Goal: Information Seeking & Learning: Learn about a topic

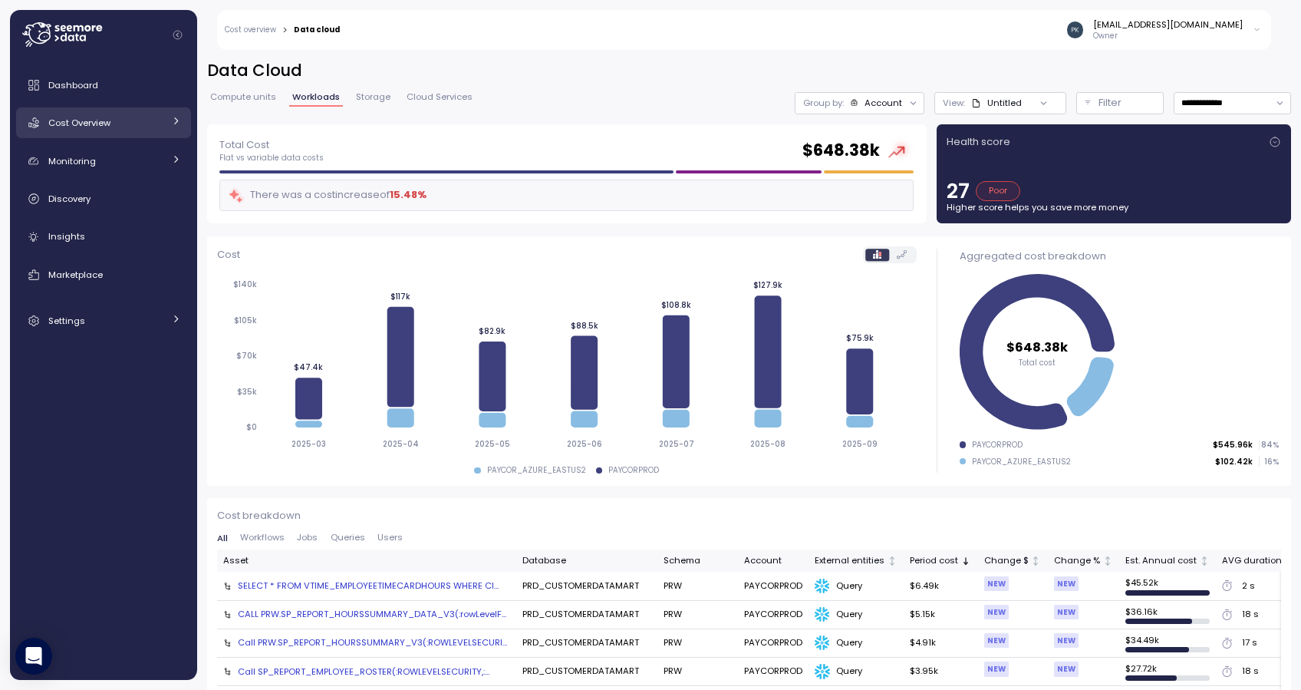
click at [82, 119] on span "Cost Overview" at bounding box center [79, 123] width 62 height 12
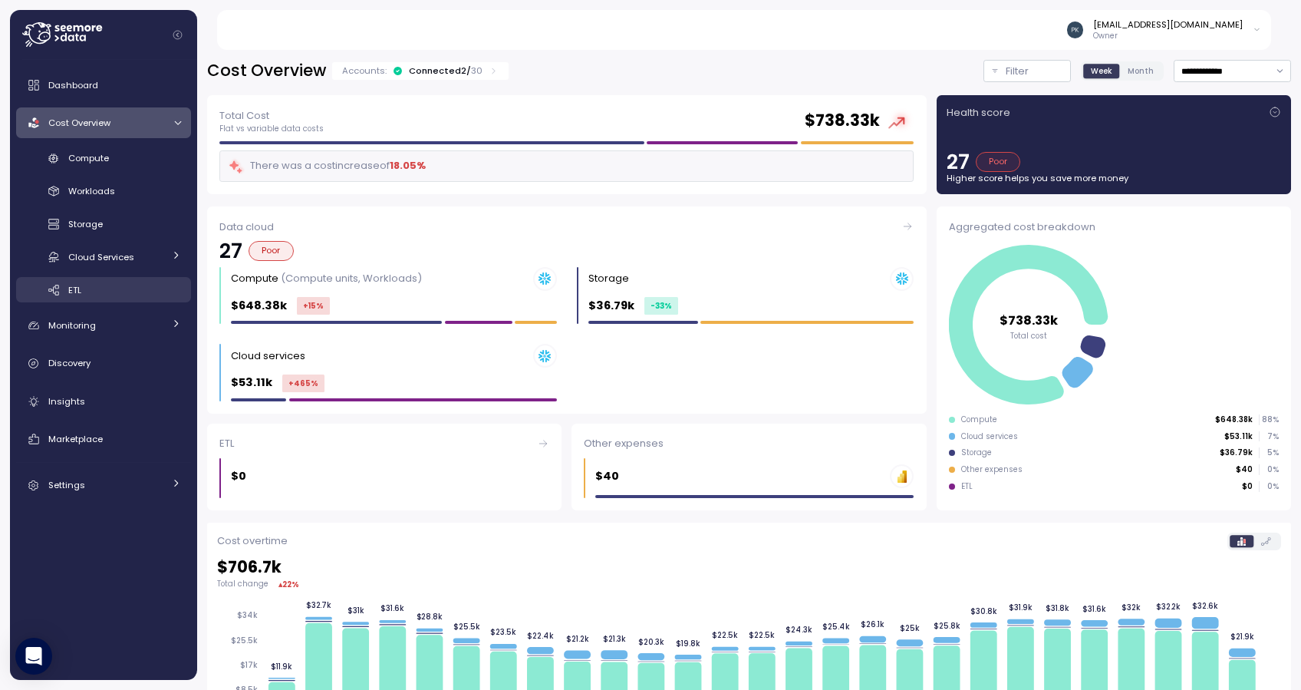
click at [88, 292] on div "ETL" at bounding box center [124, 289] width 113 height 15
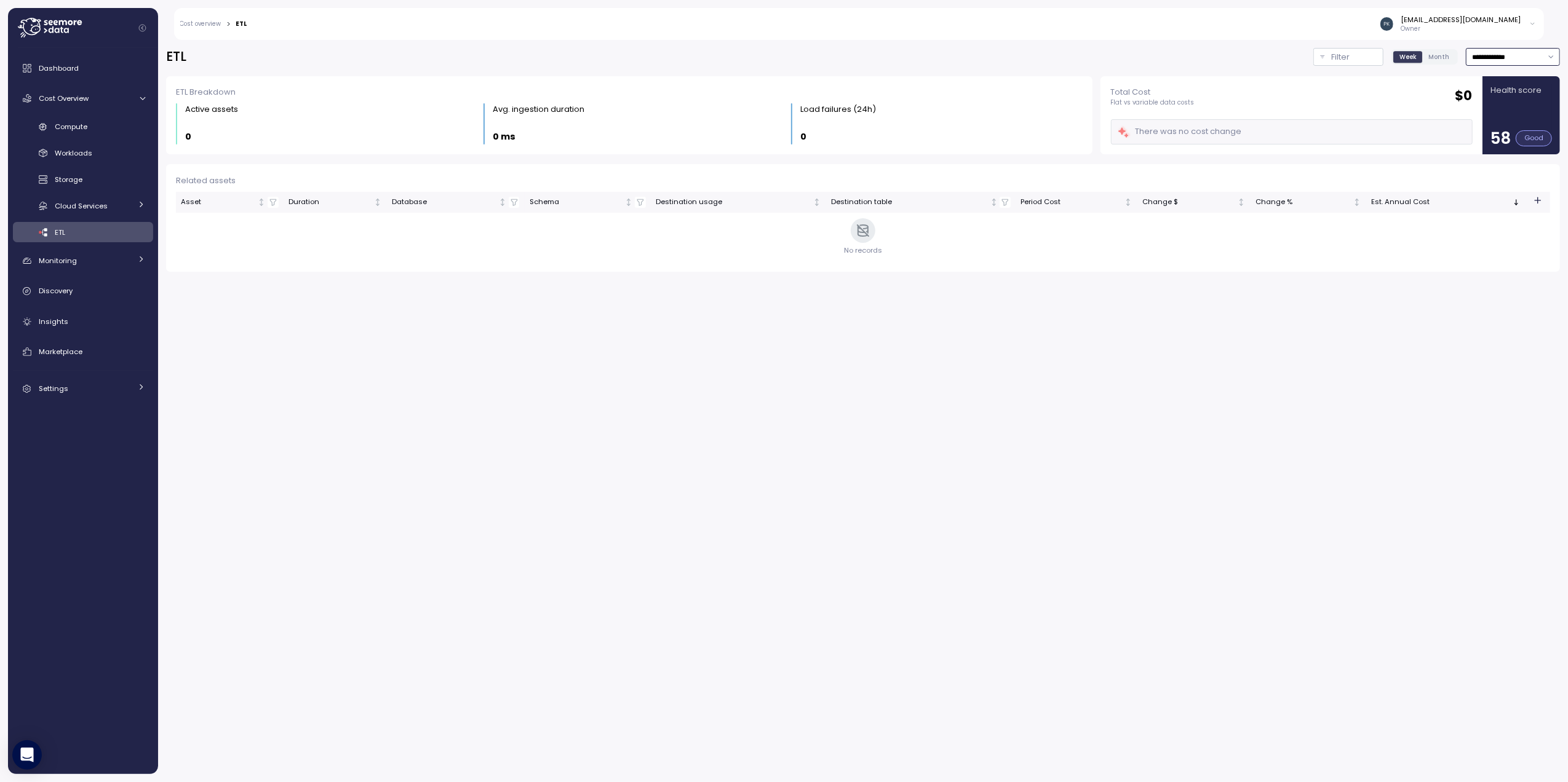
click at [1042, 53] on input "**********" at bounding box center [1512, 57] width 94 height 18
click at [52, 258] on span "Monitoring" at bounding box center [58, 260] width 38 height 10
click at [80, 377] on div "Discovery" at bounding box center [91, 369] width 107 height 12
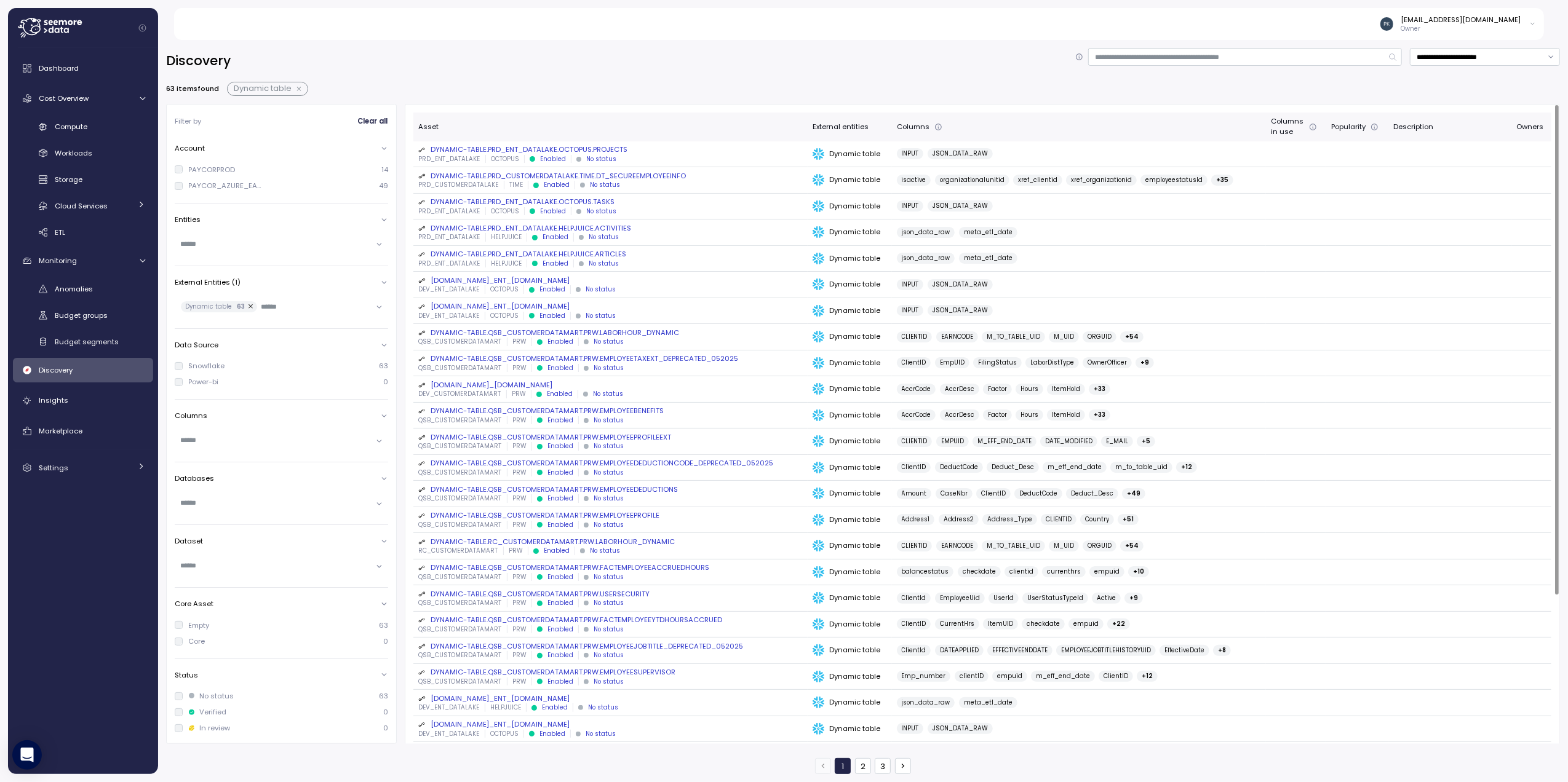
click at [301, 89] on button "button" at bounding box center [300, 89] width 16 height 10
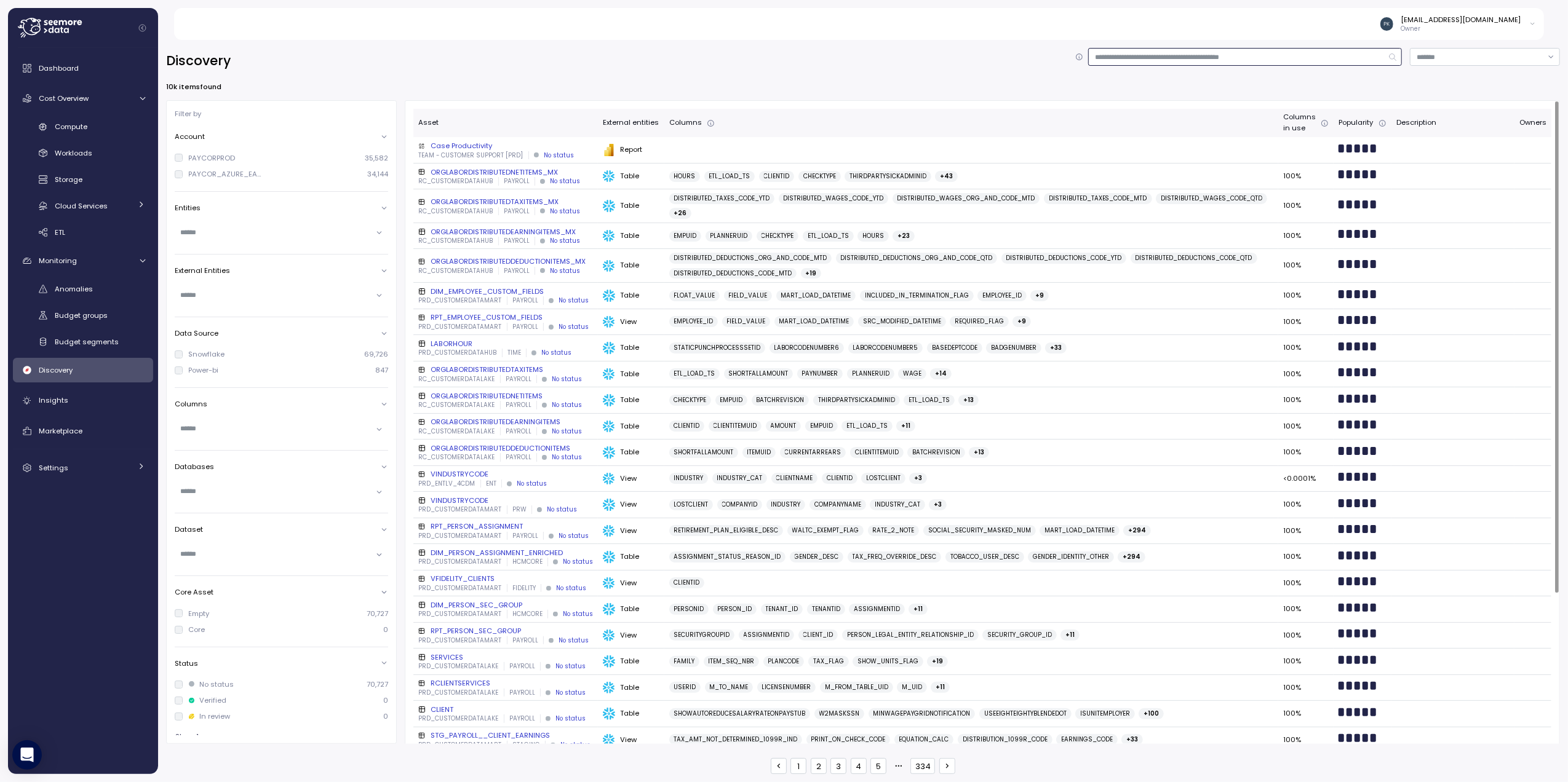
click at [1042, 53] on input at bounding box center [1244, 57] width 313 height 18
click at [1042, 54] on input at bounding box center [1244, 57] width 313 height 18
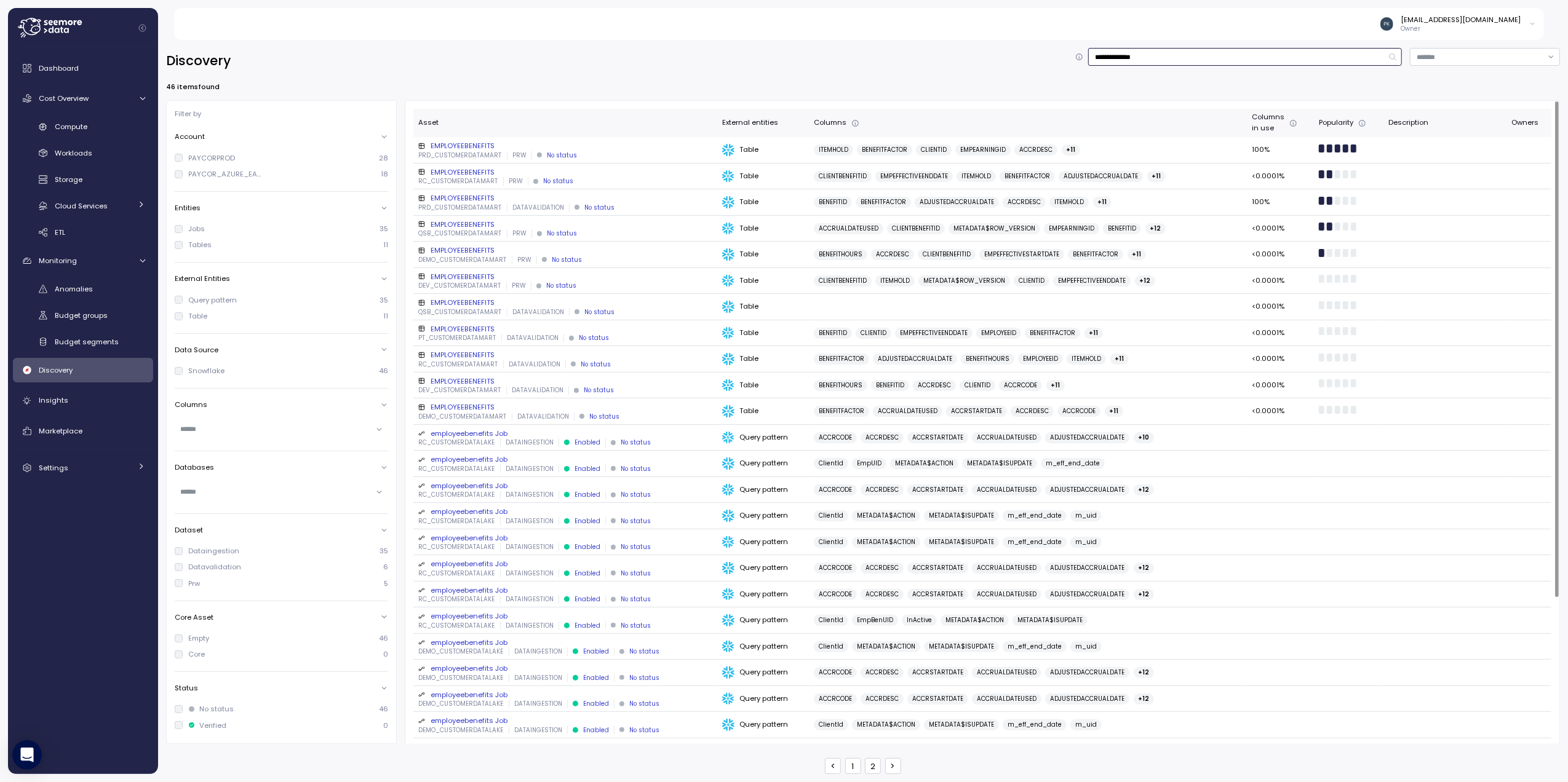
type input "**********"
click at [471, 143] on div "EMPLOYEEBENEFITS" at bounding box center [565, 146] width 294 height 10
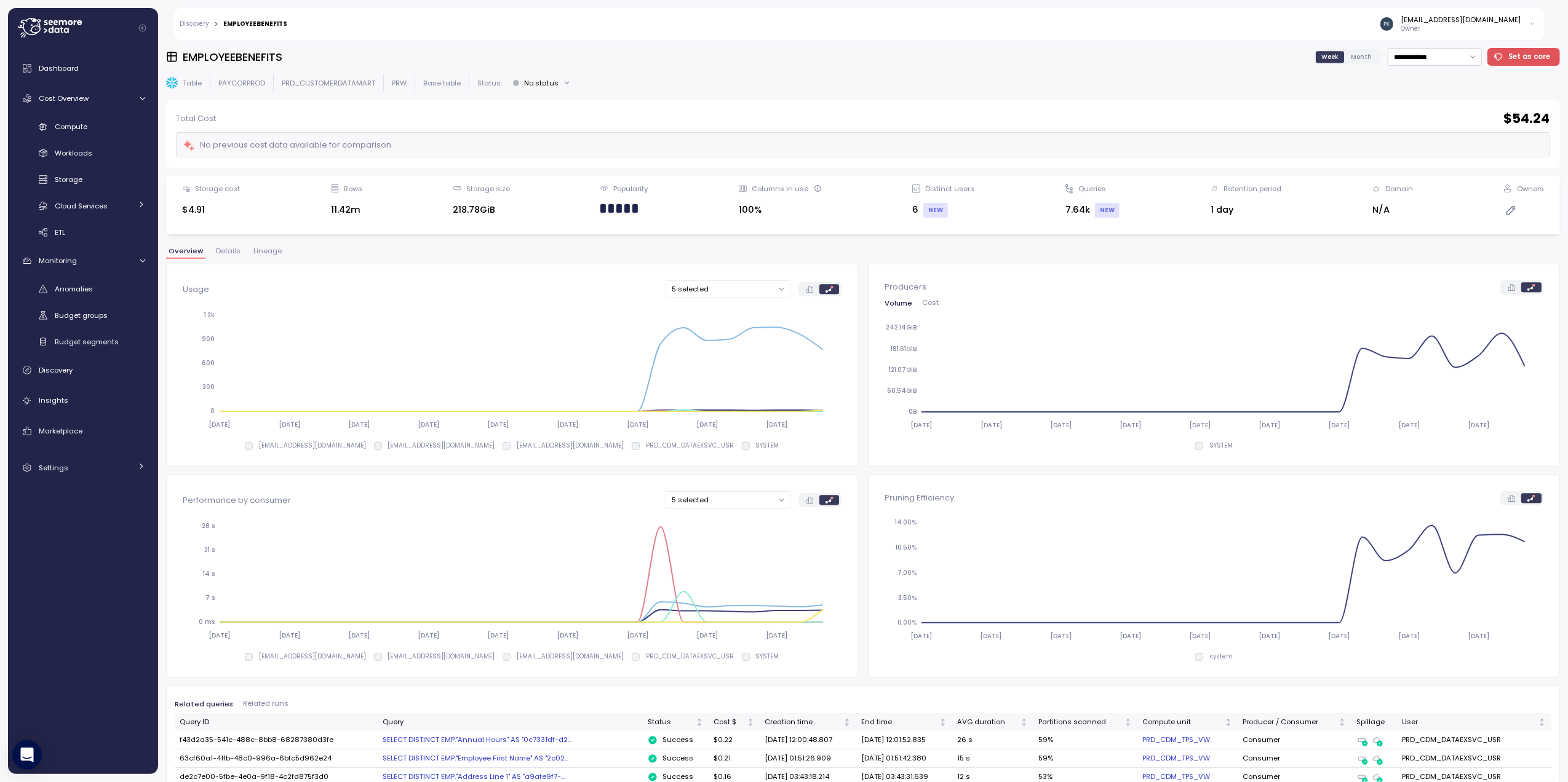
drag, startPoint x: 923, startPoint y: 305, endPoint x: 937, endPoint y: 324, distance: 23.6
click at [923, 305] on span "Cost" at bounding box center [930, 303] width 17 height 6
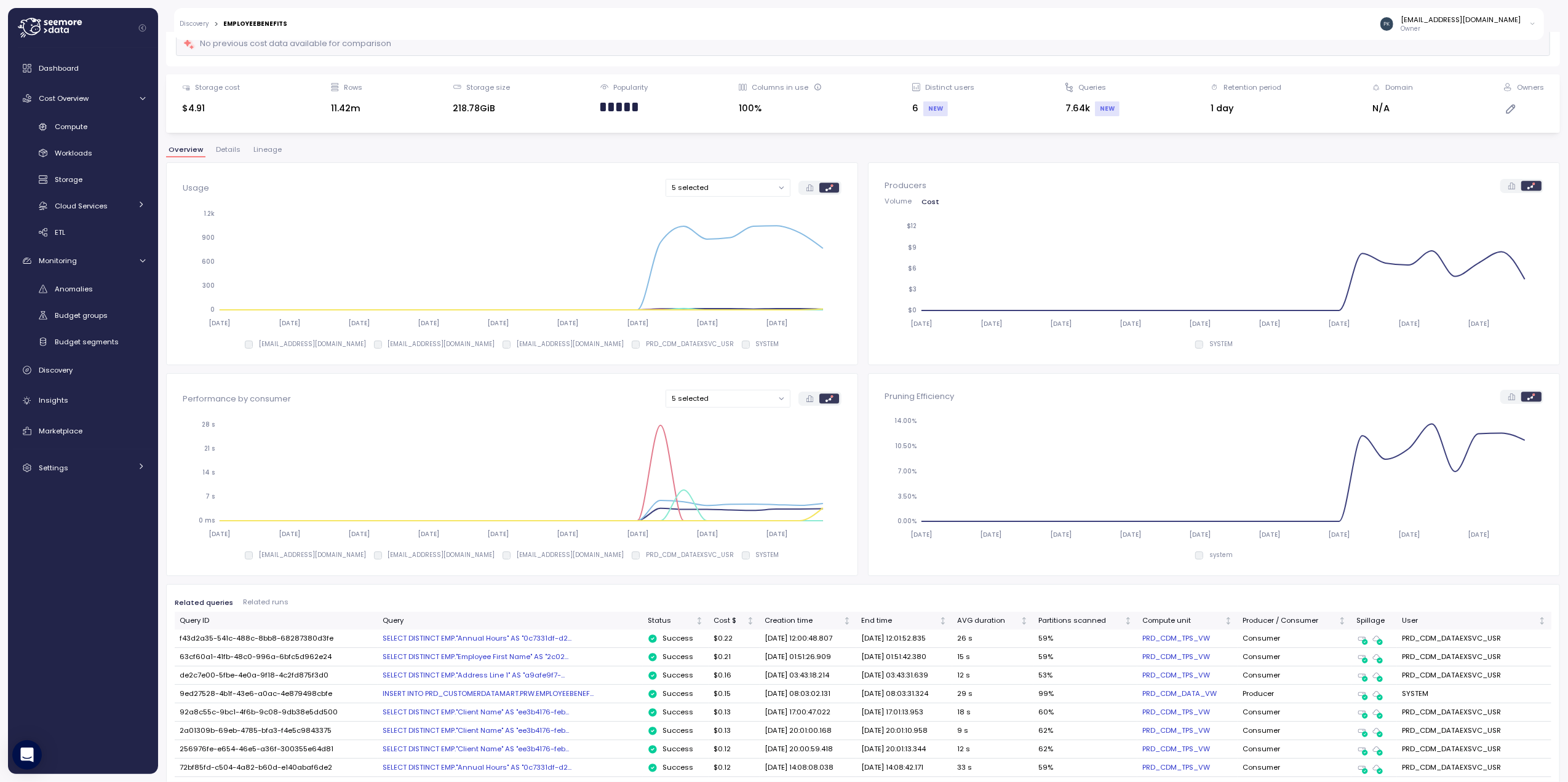
scroll to position [163, 0]
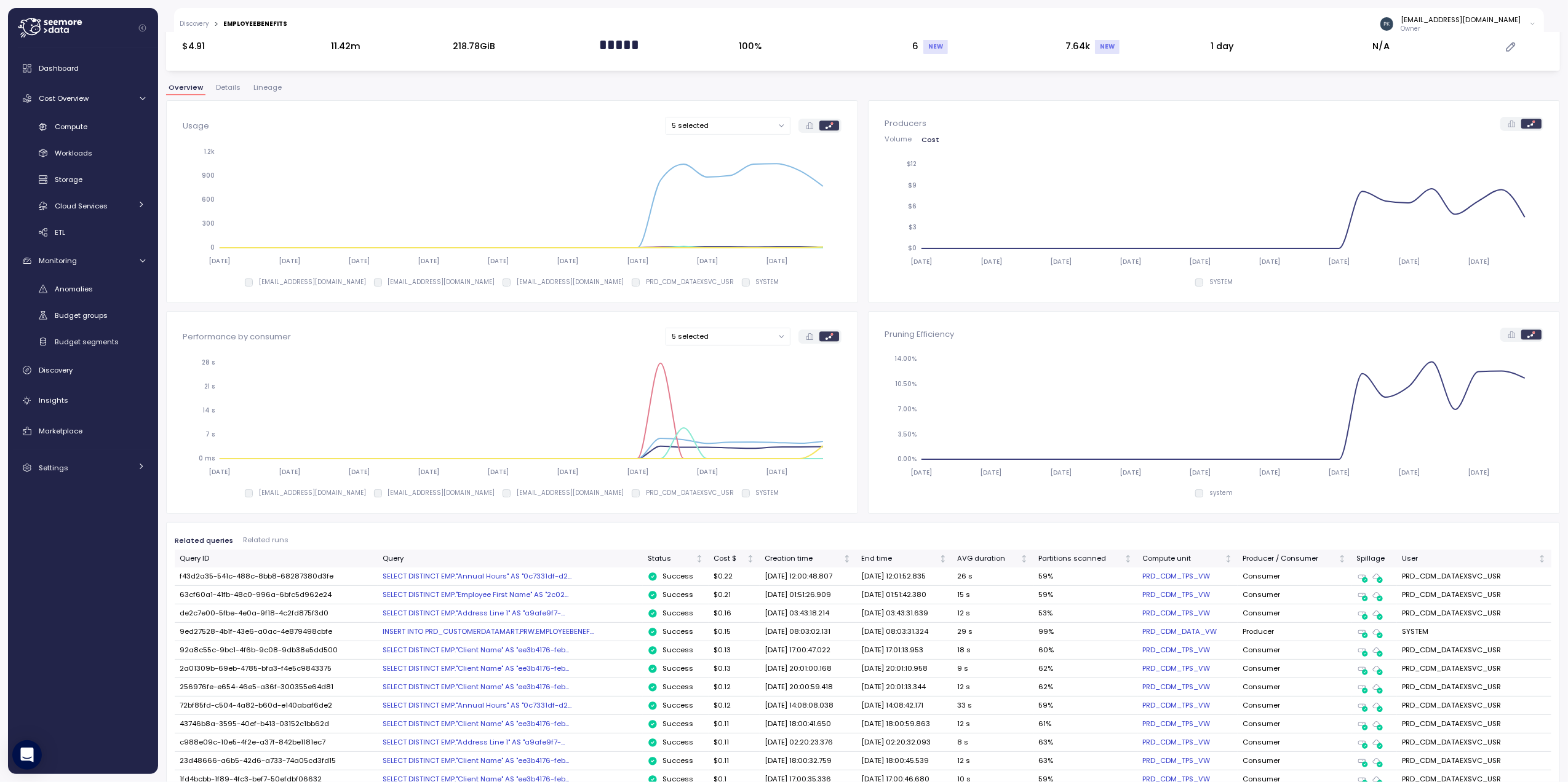
click at [776, 333] on button "5 selected" at bounding box center [728, 337] width 125 height 18
click at [669, 389] on div "[EMAIL_ADDRESS][DOMAIN_NAME] 28 s" at bounding box center [721, 395] width 120 height 16
click at [859, 418] on div "Performance by consumer 2 selected [DATE] [DATE] [DATE] [DATE] [DATE] [DATE] [D…" at bounding box center [863, 412] width 1393 height 203
